Goal: Find specific page/section: Locate item on page

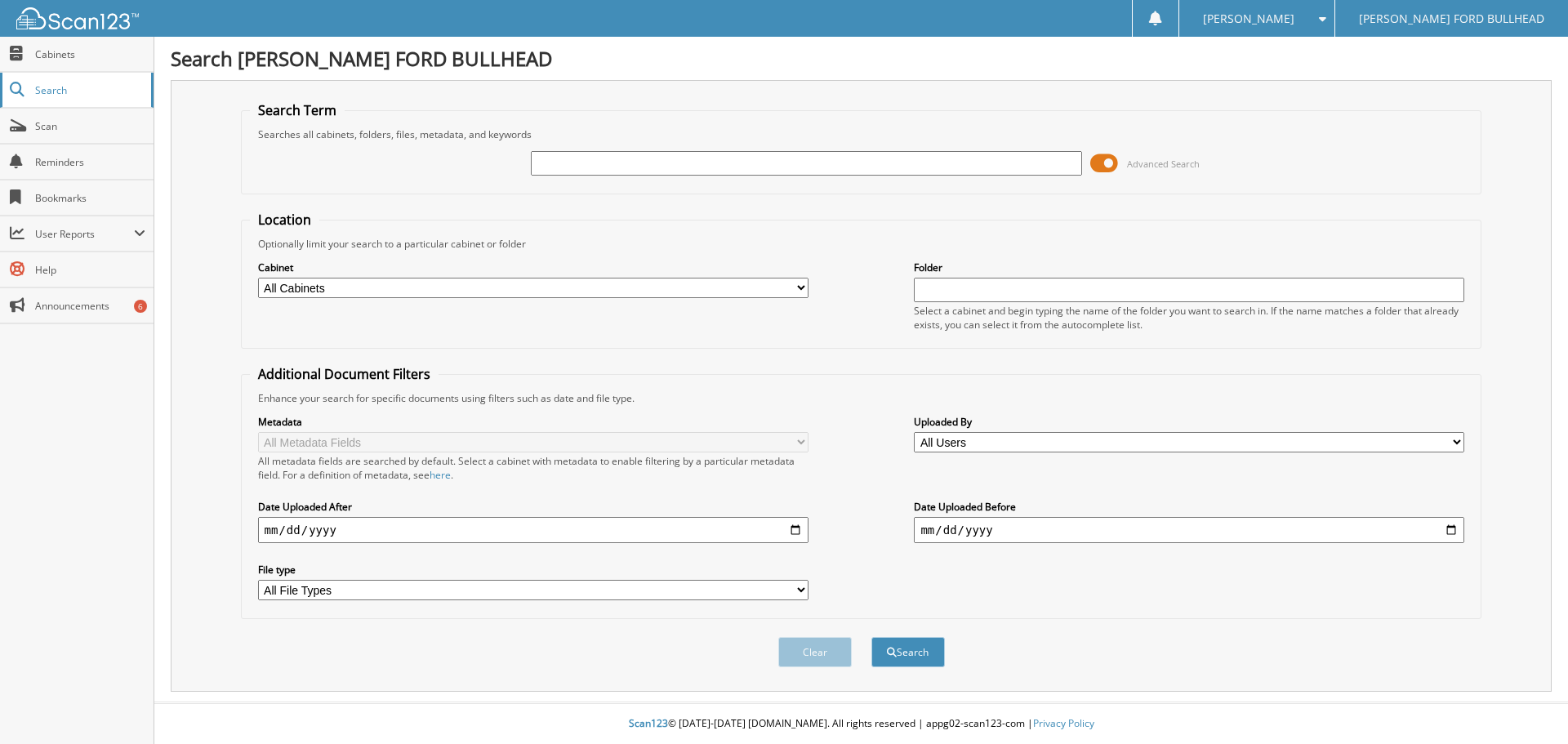
click at [69, 87] on span "Search" at bounding box center [89, 90] width 108 height 14
click at [542, 165] on input "text" at bounding box center [805, 163] width 550 height 24
type input "B52690"
click at [905, 645] on button "Search" at bounding box center [907, 652] width 73 height 30
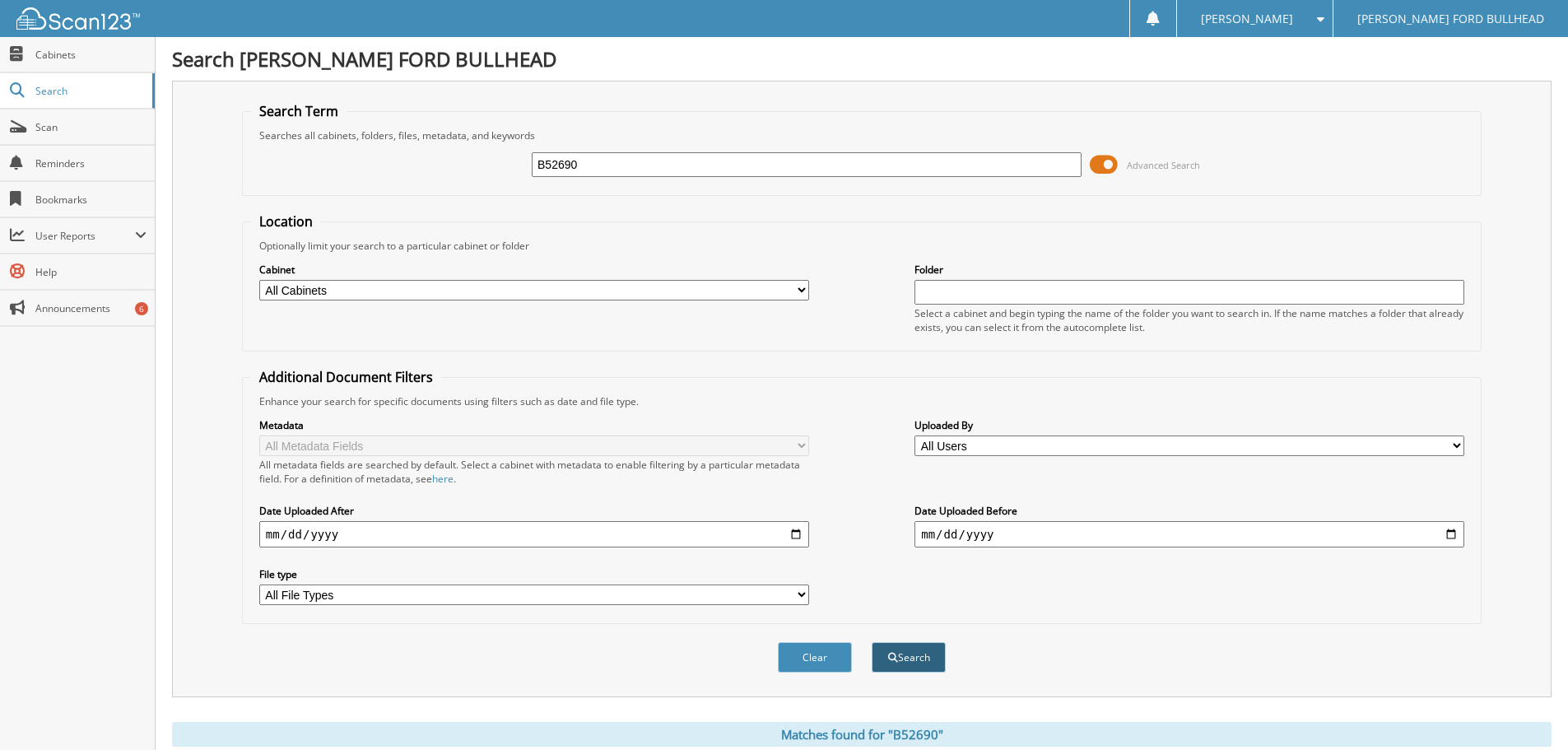
click at [920, 659] on button "Search" at bounding box center [908, 657] width 74 height 31
click at [1105, 162] on span at bounding box center [1104, 164] width 28 height 24
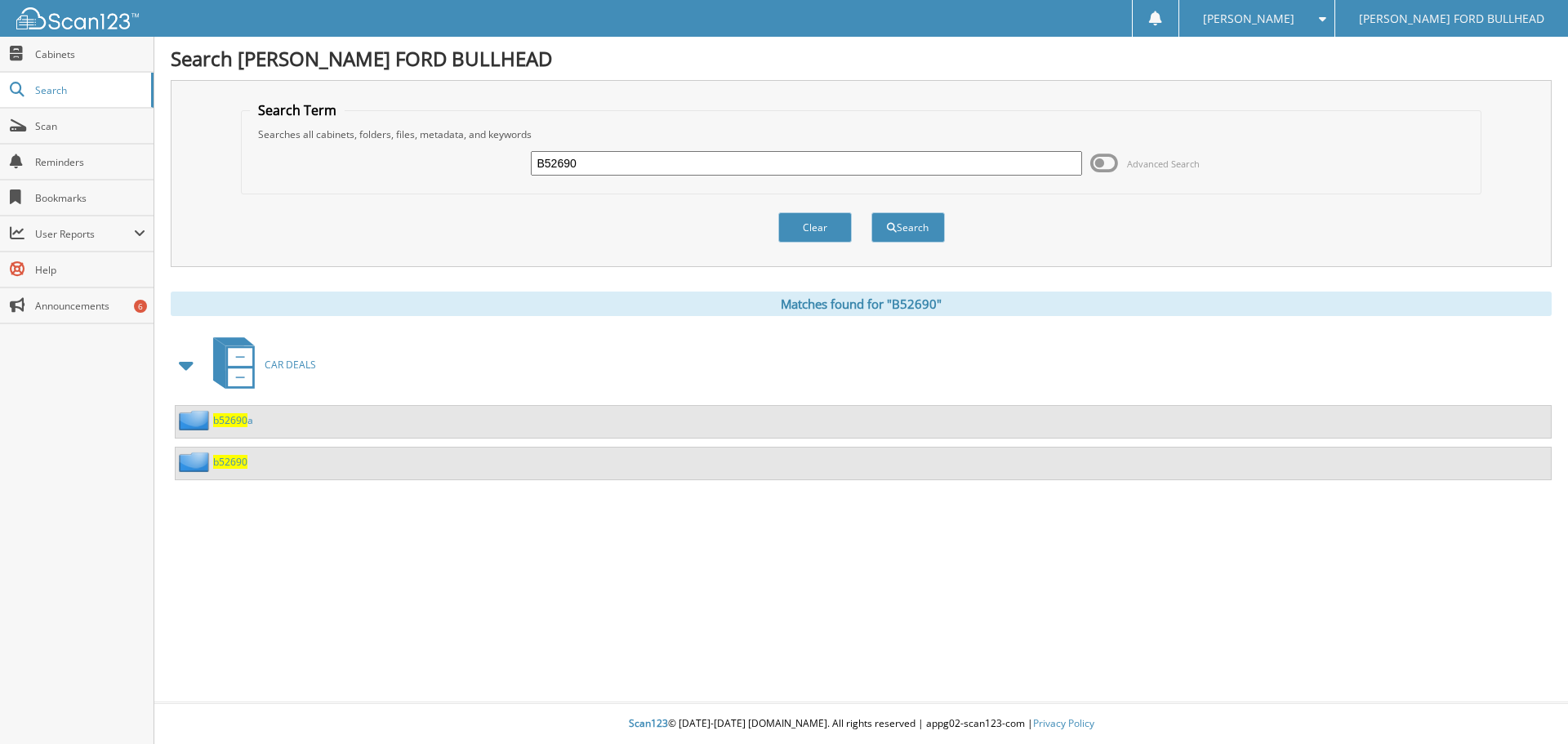
click at [228, 457] on span "b52690" at bounding box center [230, 461] width 34 height 14
